Goal: Task Accomplishment & Management: Manage account settings

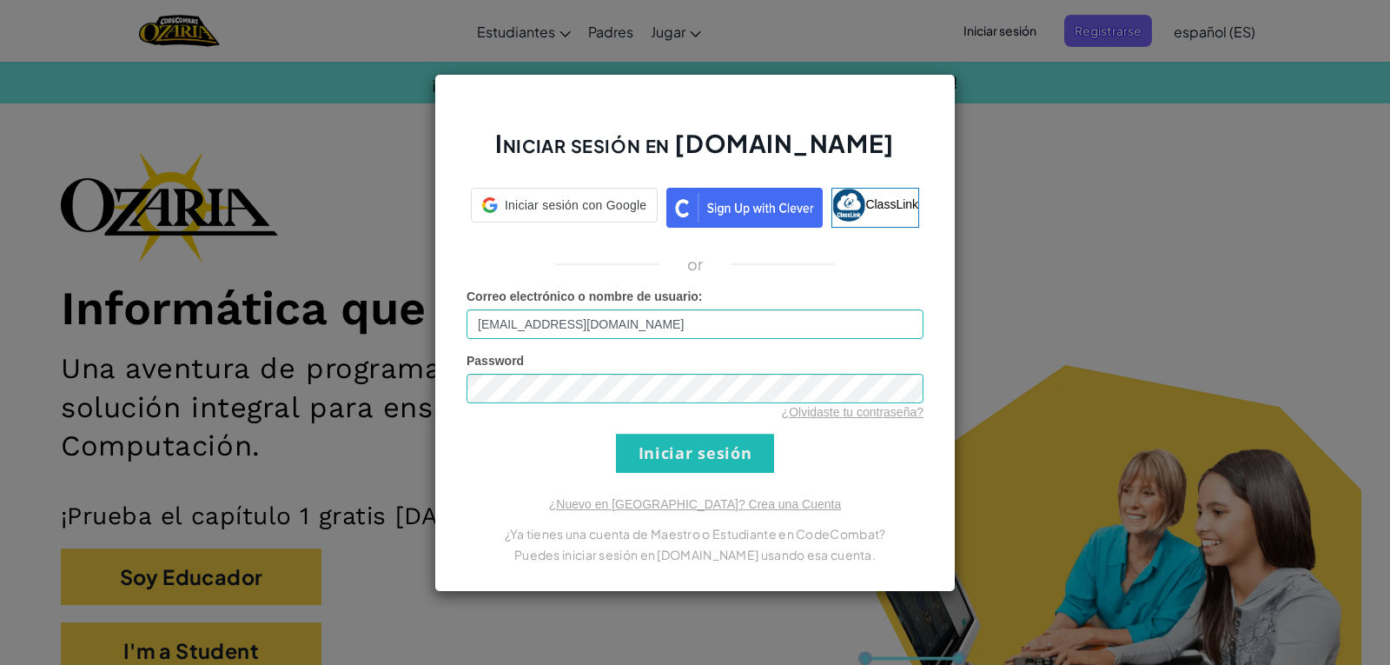
click at [525, 322] on input "[EMAIL_ADDRESS][DOMAIN_NAME]" at bounding box center [695, 324] width 457 height 30
click at [485, 326] on input "[EMAIL_ADDRESS][DOMAIN_NAME]" at bounding box center [695, 324] width 457 height 30
click at [616, 434] on input "Iniciar sesión" at bounding box center [695, 453] width 158 height 39
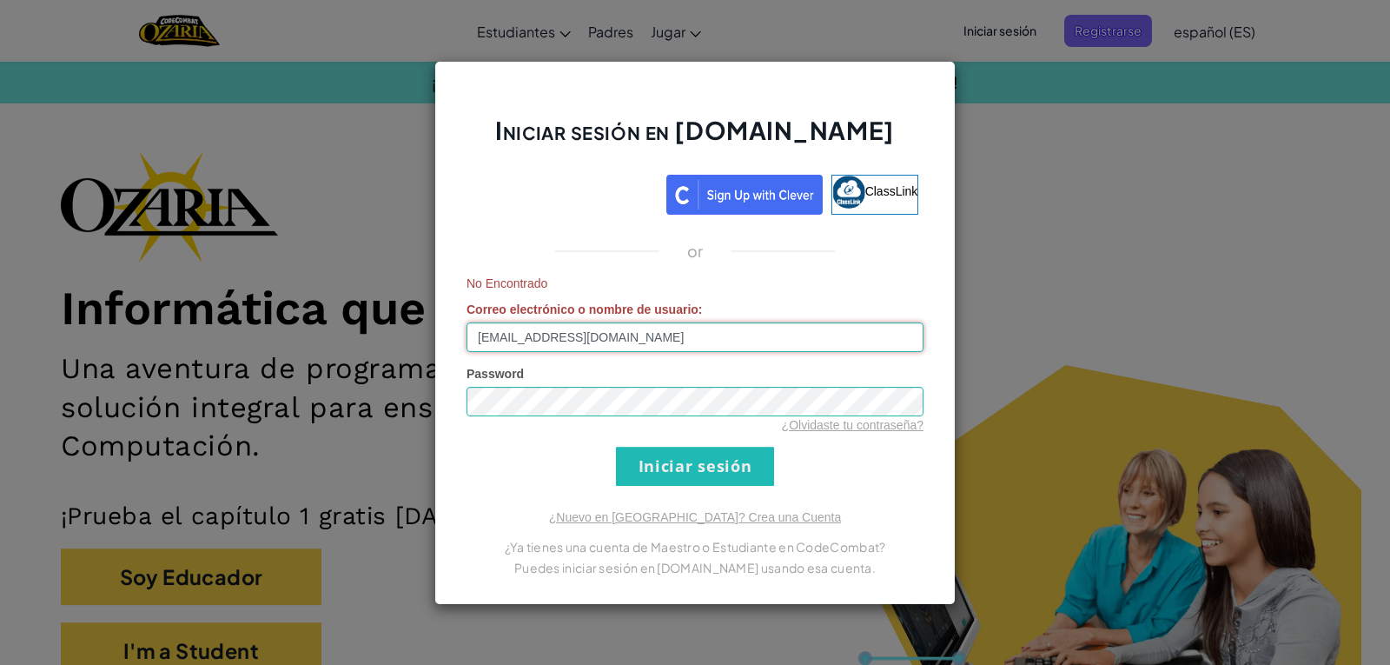
click at [580, 334] on input "[EMAIL_ADDRESS][DOMAIN_NAME]" at bounding box center [695, 337] width 457 height 30
click at [684, 341] on input "[EMAIL_ADDRESS][DOMAIN_NAME]" at bounding box center [695, 337] width 457 height 30
click at [650, 467] on input "Iniciar sesión" at bounding box center [695, 466] width 158 height 39
click at [538, 340] on input "[EMAIL_ADDRESS][DOMAIN_NAME]" at bounding box center [695, 337] width 457 height 30
click at [616, 447] on input "Iniciar sesión" at bounding box center [695, 466] width 158 height 39
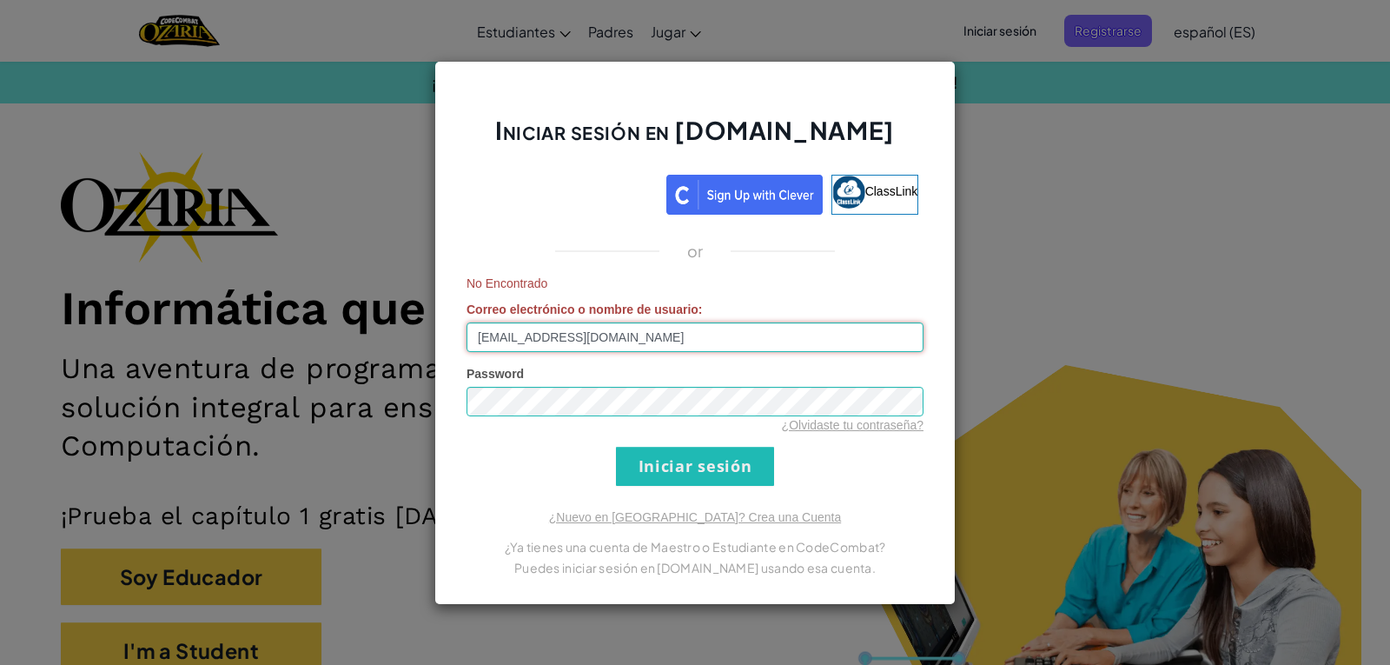
click at [486, 332] on input "[EMAIL_ADDRESS][DOMAIN_NAME]" at bounding box center [695, 337] width 457 height 30
type input "[EMAIL_ADDRESS][DOMAIN_NAME]"
click at [616, 447] on input "Iniciar sesión" at bounding box center [695, 466] width 158 height 39
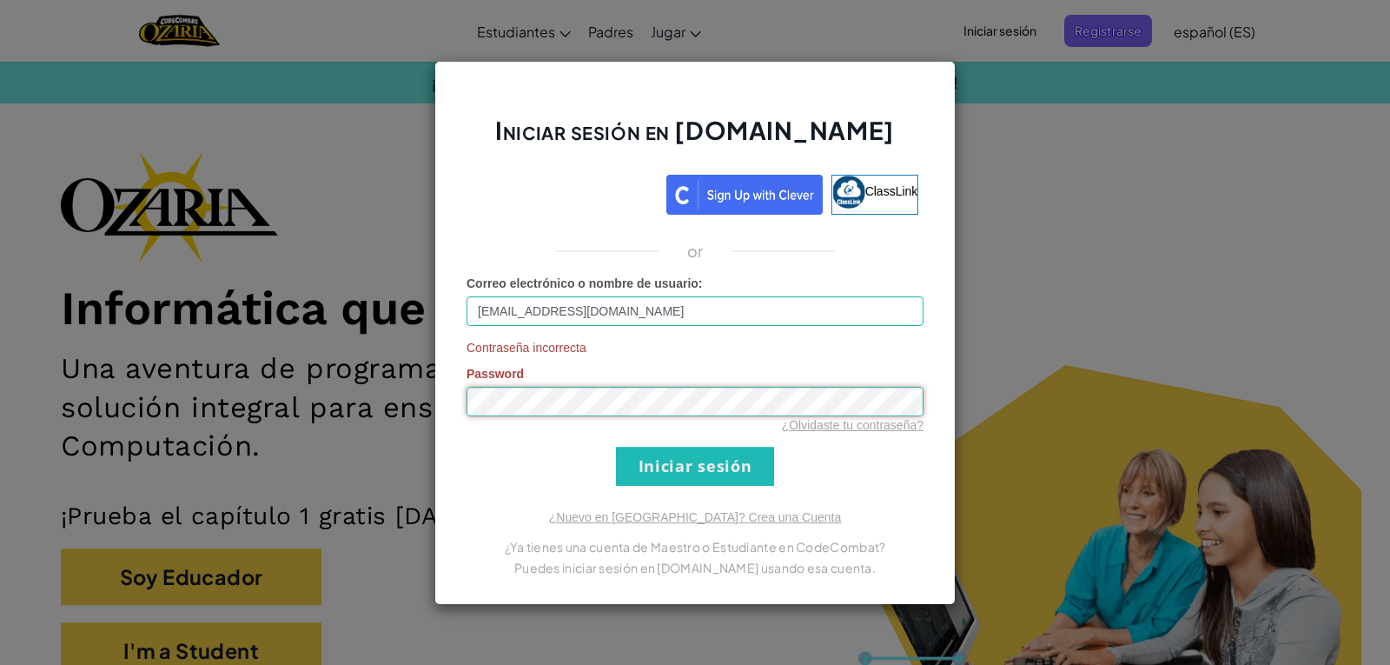
click at [616, 447] on input "Iniciar sesión" at bounding box center [695, 466] width 158 height 39
click at [758, 452] on input "Iniciar sesión" at bounding box center [695, 466] width 158 height 39
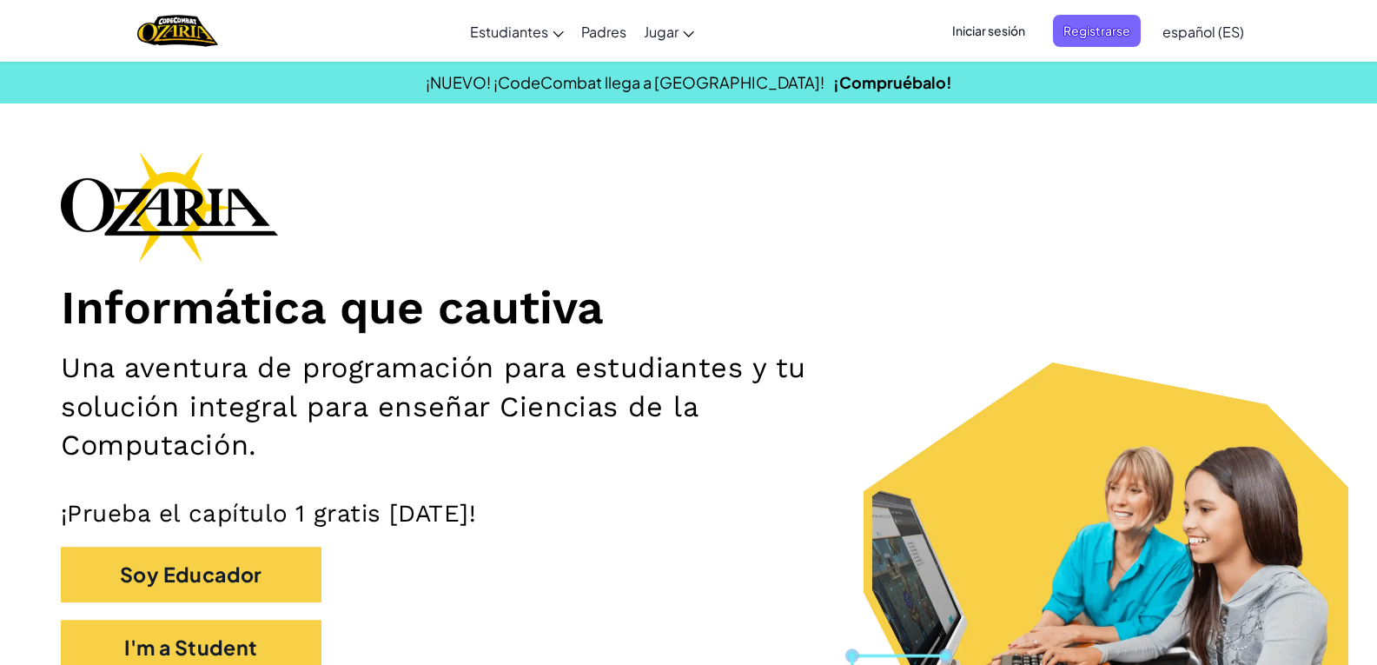
click at [1008, 19] on span "Iniciar sesión" at bounding box center [989, 31] width 94 height 32
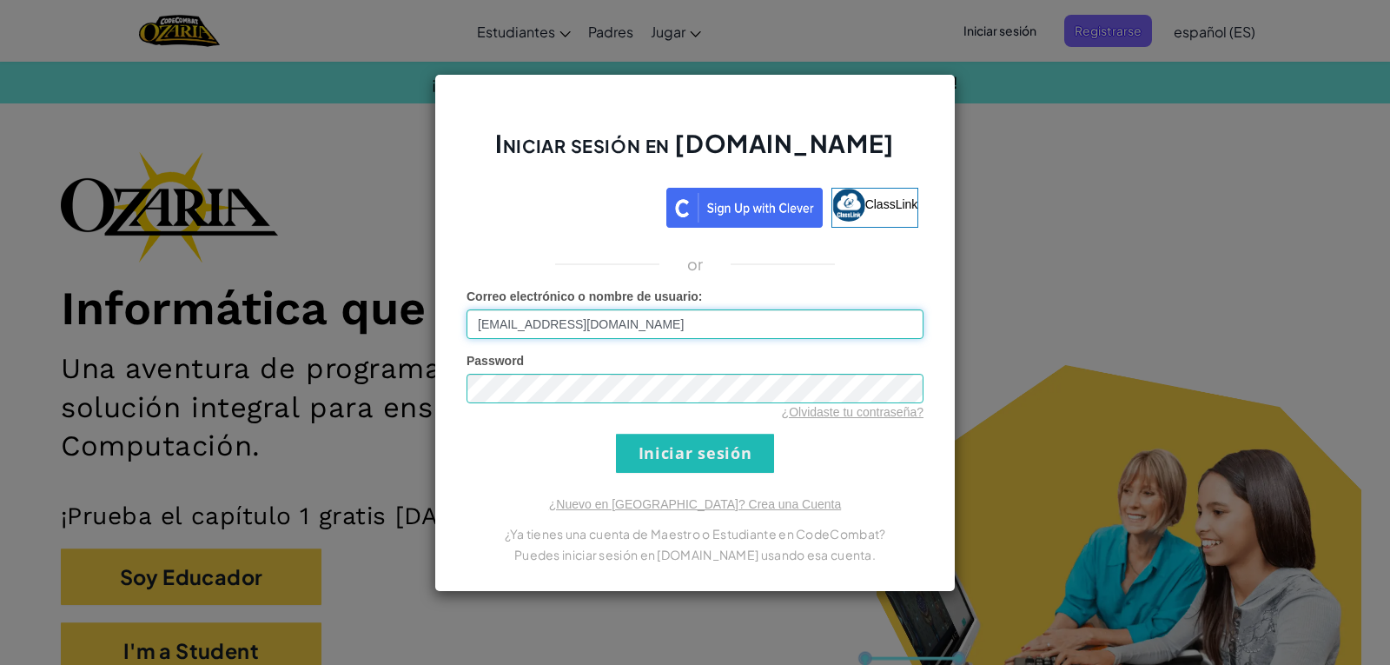
click at [613, 325] on input "[EMAIL_ADDRESS][DOMAIN_NAME]" at bounding box center [695, 324] width 457 height 30
click at [616, 434] on input "Iniciar sesión" at bounding box center [695, 453] width 158 height 39
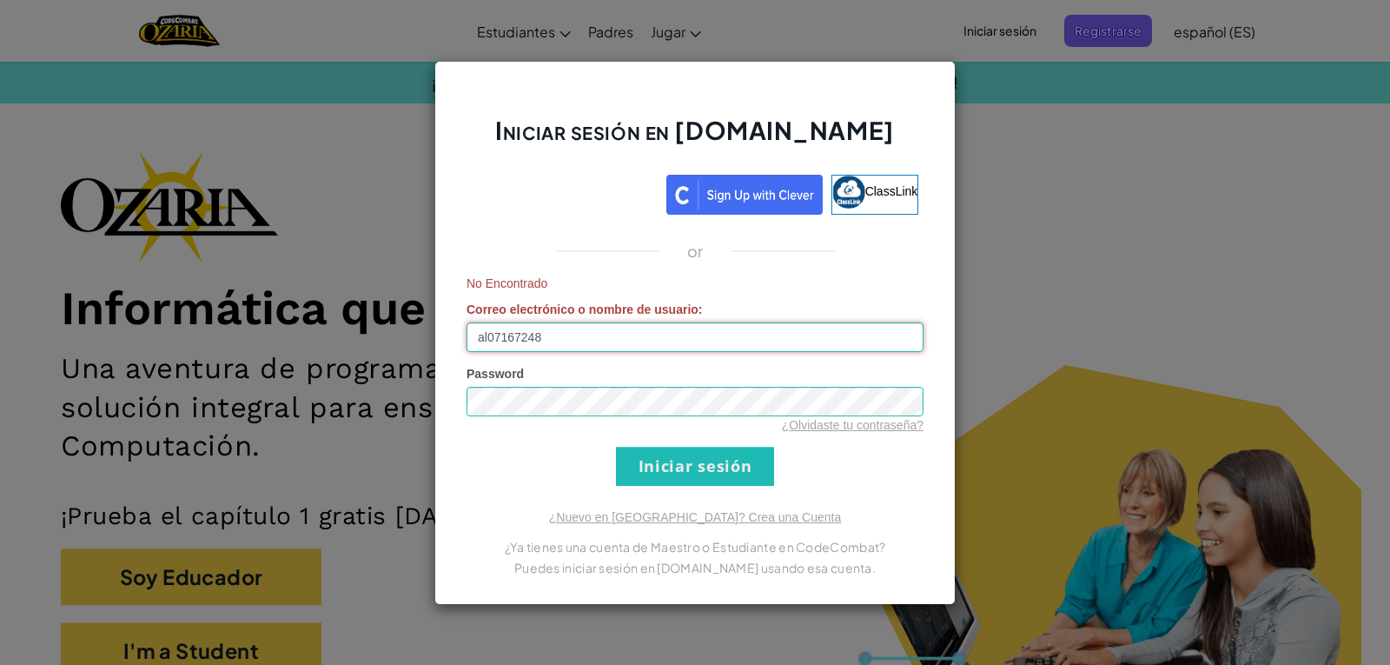
click at [626, 334] on input "al07167248" at bounding box center [695, 337] width 457 height 30
type input "[EMAIL_ADDRESS][DOMAIN_NAME]"
click at [616, 447] on input "Iniciar sesión" at bounding box center [695, 466] width 158 height 39
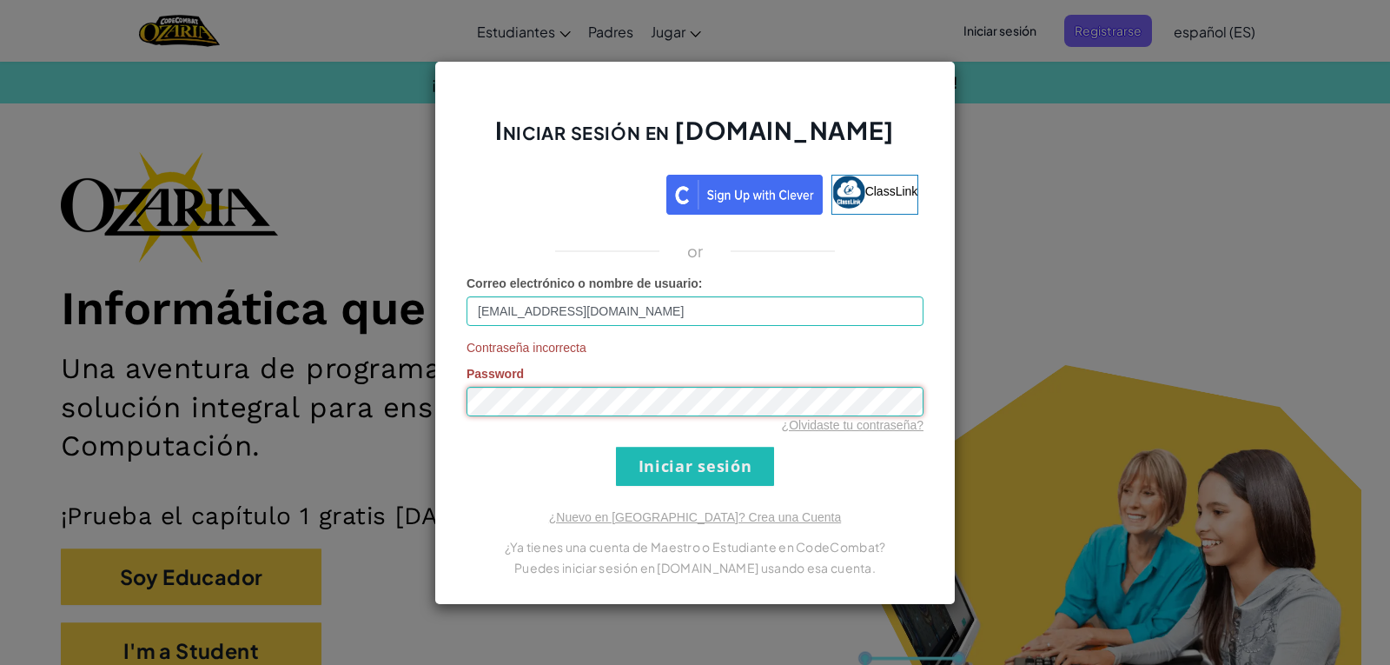
click at [616, 447] on input "Iniciar sesión" at bounding box center [695, 466] width 158 height 39
